Goal: Use online tool/utility: Utilize a website feature to perform a specific function

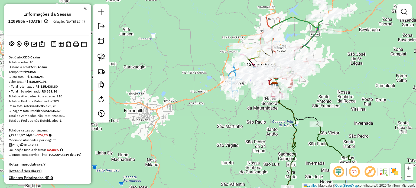
drag, startPoint x: 190, startPoint y: 104, endPoint x: 125, endPoint y: 152, distance: 80.9
click at [125, 152] on div "Janela de atendimento Grade de atendimento Capacidade Transportadoras Veículos …" at bounding box center [208, 94] width 416 height 188
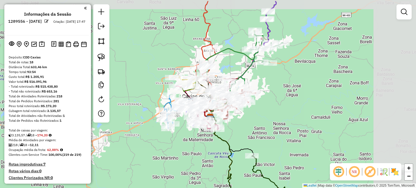
drag, startPoint x: 184, startPoint y: 131, endPoint x: 140, endPoint y: 151, distance: 48.6
click at [140, 151] on div "Janela de atendimento Grade de atendimento Capacidade Transportadoras Veículos …" at bounding box center [208, 94] width 416 height 188
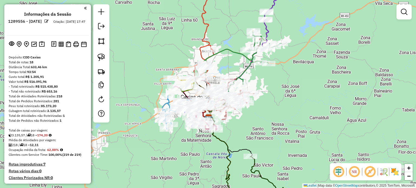
scroll to position [27, 0]
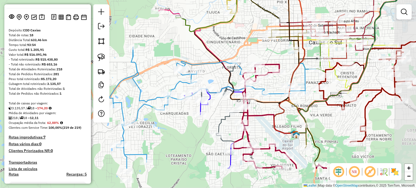
drag, startPoint x: 183, startPoint y: 55, endPoint x: 154, endPoint y: 17, distance: 48.3
click at [154, 17] on div "Janela de atendimento Grade de atendimento Capacidade Transportadoras Veículos …" at bounding box center [208, 94] width 416 height 188
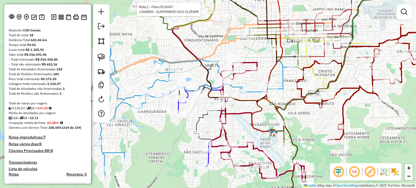
drag, startPoint x: 166, startPoint y: 44, endPoint x: 142, endPoint y: 45, distance: 23.3
click at [142, 45] on div "Rota 2 - Placa RLI9A87 13489853 - SUPERMERCADO ALZEMIR Janela de atendimento Gr…" at bounding box center [208, 94] width 416 height 188
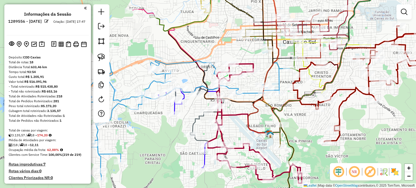
scroll to position [0, 0]
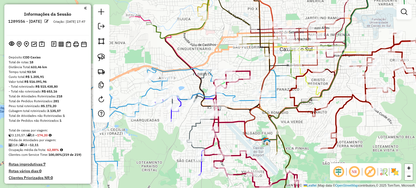
drag, startPoint x: 187, startPoint y: 122, endPoint x: 154, endPoint y: 128, distance: 33.6
click at [149, 131] on div "Janela de atendimento Grade de atendimento Capacidade Transportadoras Veículos …" at bounding box center [208, 94] width 416 height 188
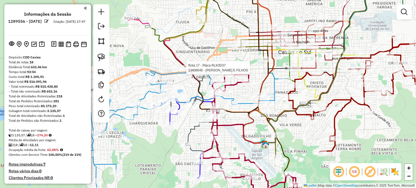
drag, startPoint x: 238, startPoint y: 88, endPoint x: 189, endPoint y: 71, distance: 51.9
click at [189, 71] on div at bounding box center [185, 67] width 14 height 5
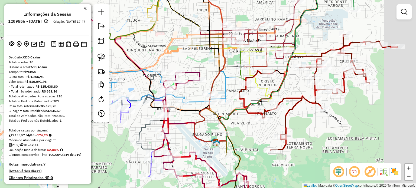
drag, startPoint x: 190, startPoint y: 53, endPoint x: 150, endPoint y: 52, distance: 39.8
click at [150, 52] on div "Janela de atendimento Grade de atendimento Capacidade Transportadoras Veículos …" at bounding box center [208, 94] width 416 height 188
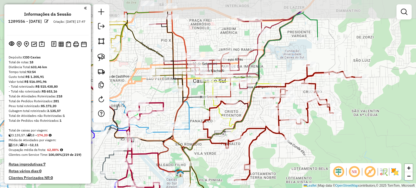
drag, startPoint x: 233, startPoint y: 111, endPoint x: 196, endPoint y: 142, distance: 48.0
click at [196, 142] on icon at bounding box center [248, 92] width 140 height 159
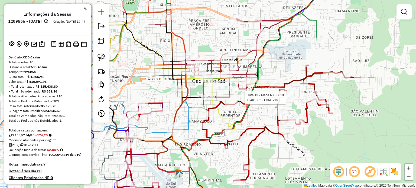
select select "**********"
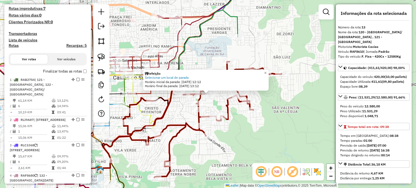
scroll to position [624, 0]
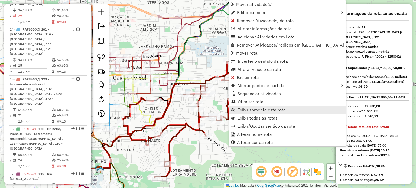
click at [277, 111] on span "Exibir somente esta rota" at bounding box center [261, 110] width 48 height 4
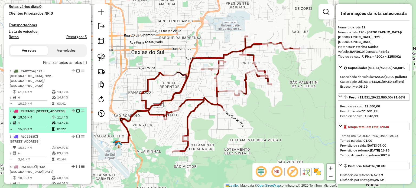
scroll to position [0, 0]
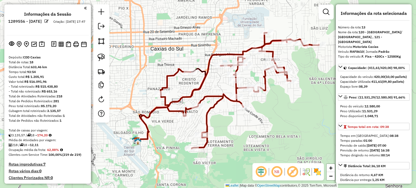
drag, startPoint x: 163, startPoint y: 165, endPoint x: 253, endPoint y: 144, distance: 92.9
click at [241, 150] on div "Janela de atendimento Grade de atendimento Capacidade Transportadoras Veículos …" at bounding box center [208, 94] width 416 height 188
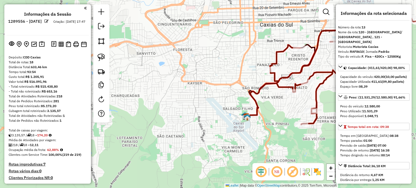
drag, startPoint x: 218, startPoint y: 141, endPoint x: 260, endPoint y: 131, distance: 43.4
click at [260, 131] on div "Janela de atendimento Grade de atendimento Capacidade Transportadoras Veículos …" at bounding box center [208, 94] width 416 height 188
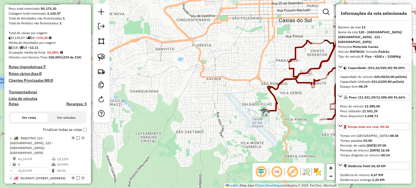
scroll to position [108, 0]
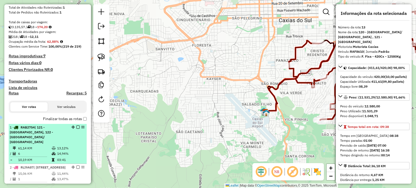
click at [50, 137] on div "1 - RAB2754 | 121 - [GEOGRAPHIC_DATA], 122 - [GEOGRAPHIC_DATA]/ [GEOGRAPHIC_DAT…" at bounding box center [38, 134] width 57 height 19
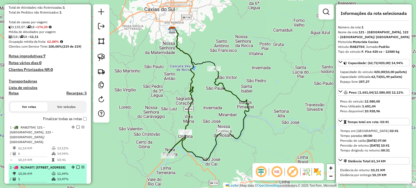
click at [24, 176] on td "15,06 KM" at bounding box center [35, 173] width 34 height 5
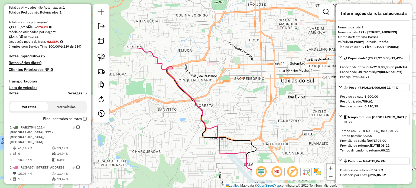
drag, startPoint x: 185, startPoint y: 82, endPoint x: 176, endPoint y: 98, distance: 18.4
click at [176, 98] on div "Janela de atendimento Grade de atendimento Capacidade Transportadoras Veículos …" at bounding box center [208, 94] width 416 height 188
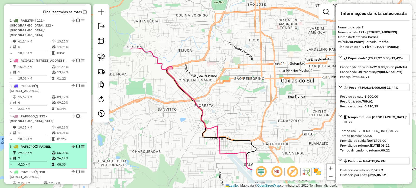
scroll to position [216, 0]
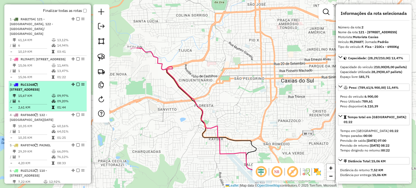
click at [57, 98] on td "09,97%" at bounding box center [70, 95] width 27 height 5
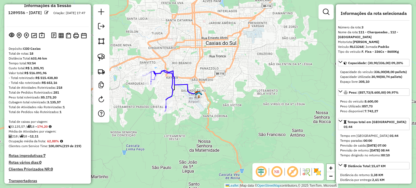
scroll to position [0, 0]
